Goal: Check status

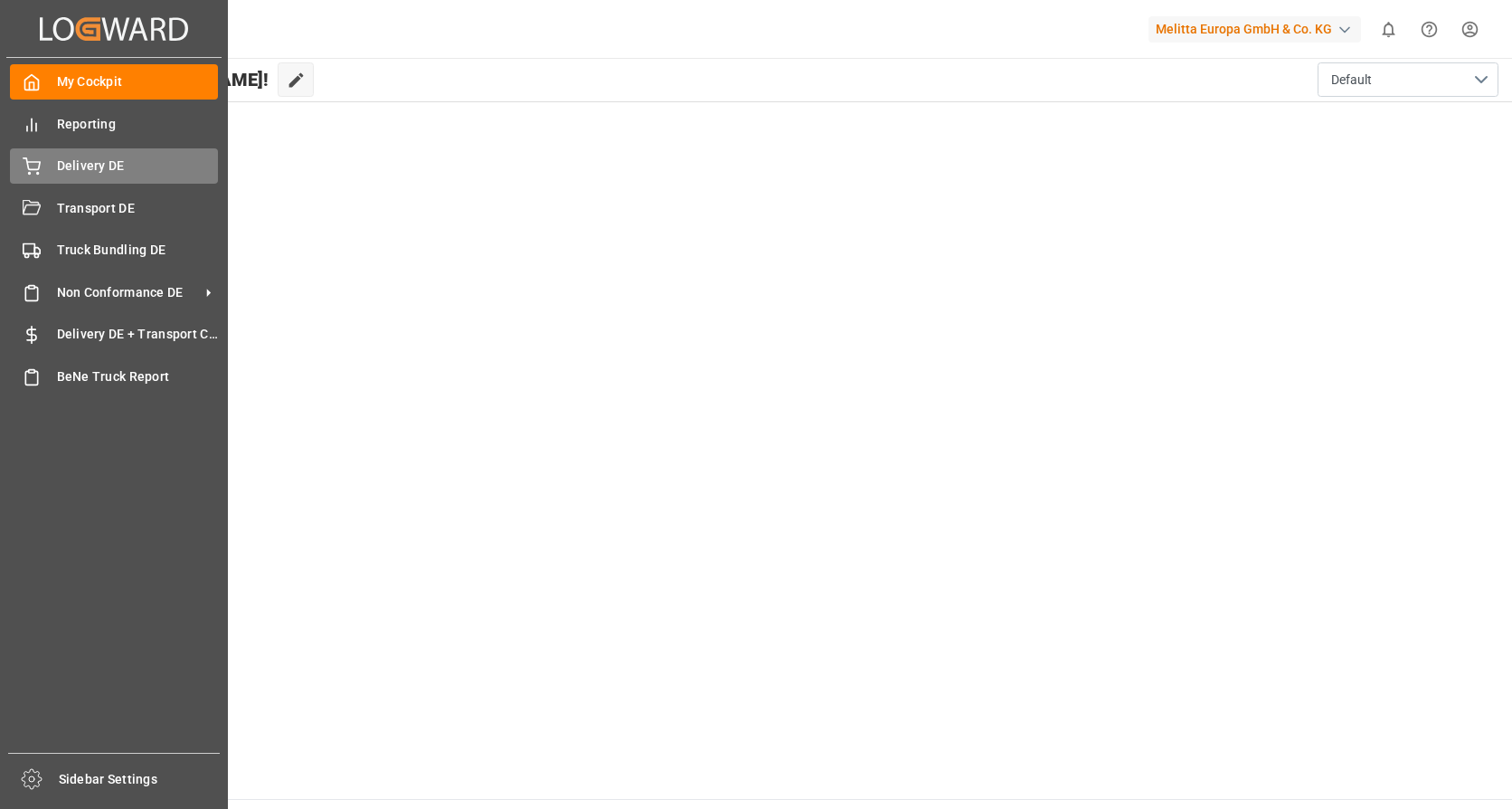
click at [39, 166] on icon at bounding box center [32, 164] width 16 height 12
